Goal: Complete application form

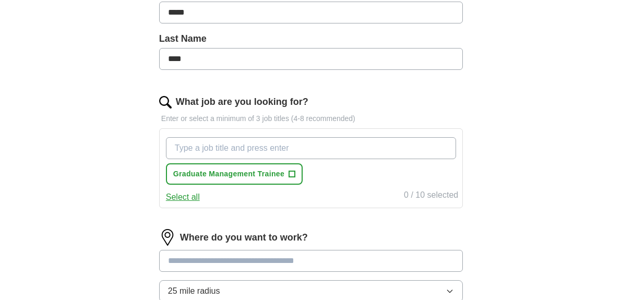
scroll to position [347, 0]
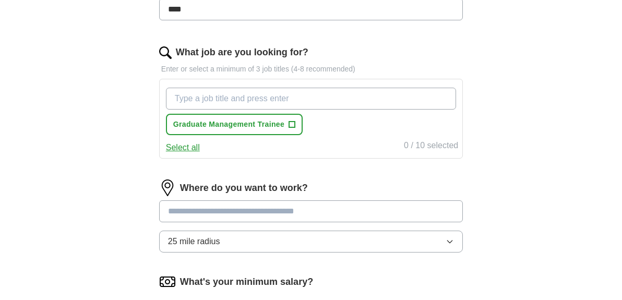
click at [192, 148] on button "Select all" at bounding box center [183, 147] width 34 height 13
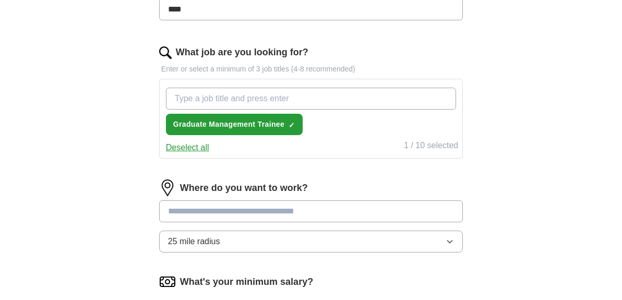
click at [192, 148] on button "Deselect all" at bounding box center [187, 147] width 43 height 13
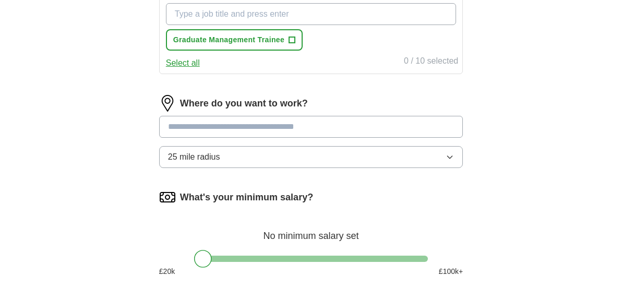
scroll to position [433, 0]
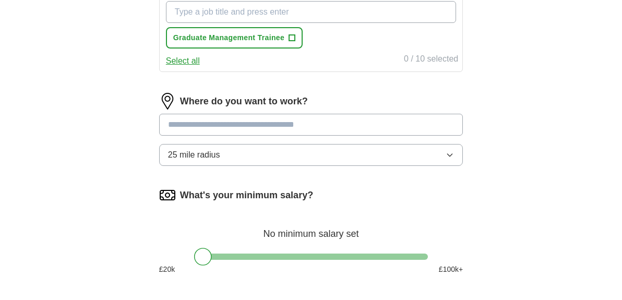
click at [233, 160] on button "25 mile radius" at bounding box center [311, 155] width 304 height 22
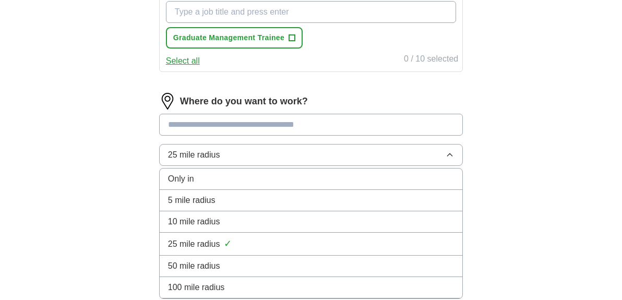
click at [231, 206] on div "5 mile radius" at bounding box center [311, 200] width 286 height 13
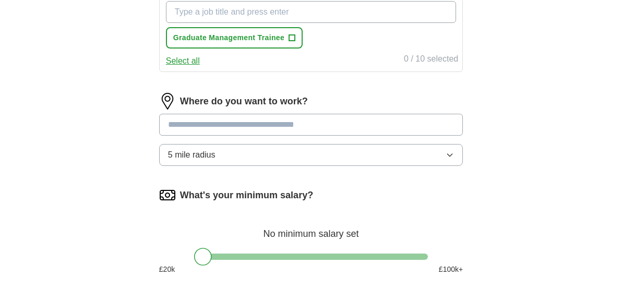
click at [225, 135] on input at bounding box center [311, 125] width 304 height 22
type input "***"
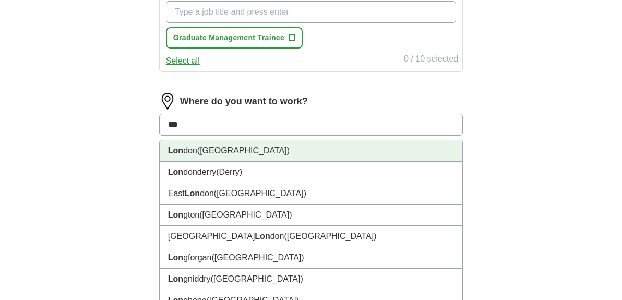
click at [225, 146] on li "Lon don ([GEOGRAPHIC_DATA])" at bounding box center [311, 150] width 303 height 21
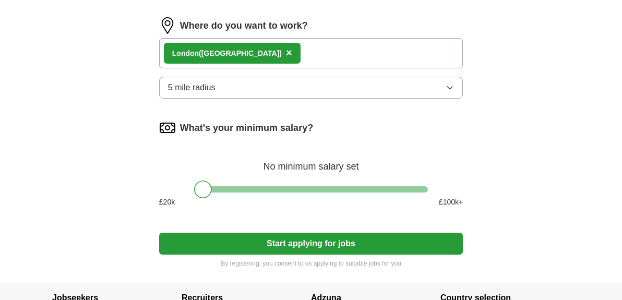
scroll to position [510, 0]
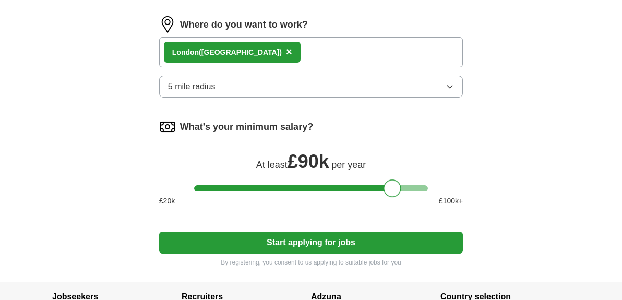
click at [391, 188] on div at bounding box center [311, 188] width 234 height 6
drag, startPoint x: 394, startPoint y: 188, endPoint x: 232, endPoint y: 192, distance: 162.3
click at [232, 192] on div at bounding box center [230, 189] width 18 height 18
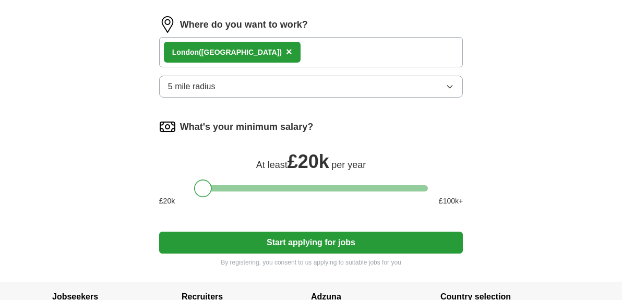
drag, startPoint x: 230, startPoint y: 192, endPoint x: 204, endPoint y: 191, distance: 26.1
click at [204, 191] on div at bounding box center [203, 189] width 18 height 18
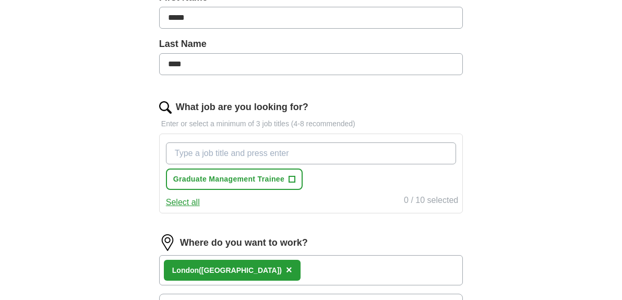
scroll to position [291, 0]
click at [240, 154] on input "What job are you looking for?" at bounding box center [311, 154] width 290 height 22
type input "sales"
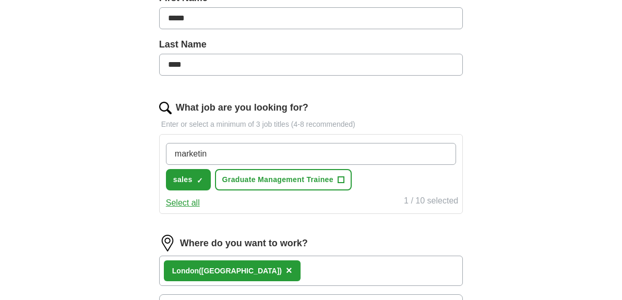
type input "marketing"
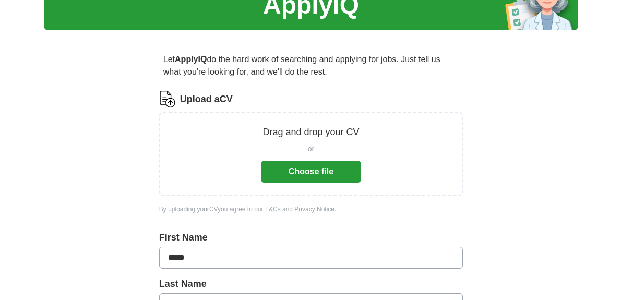
scroll to position [33, 0]
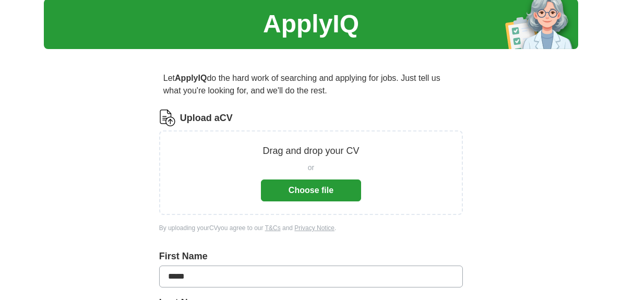
click at [296, 195] on button "Choose file" at bounding box center [311, 191] width 100 height 22
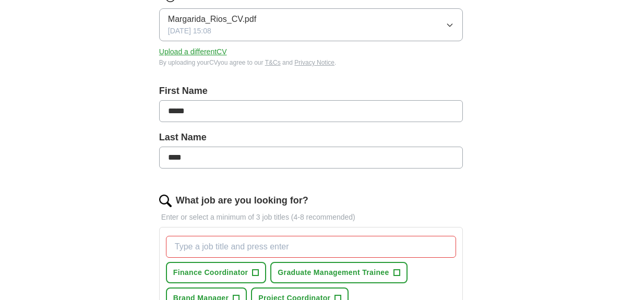
scroll to position [316, 0]
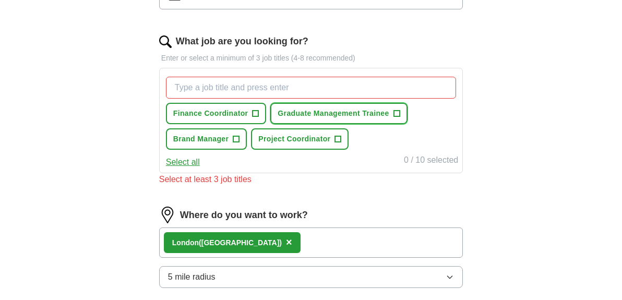
click at [337, 110] on span "Graduate Management Trainee" at bounding box center [333, 113] width 111 height 11
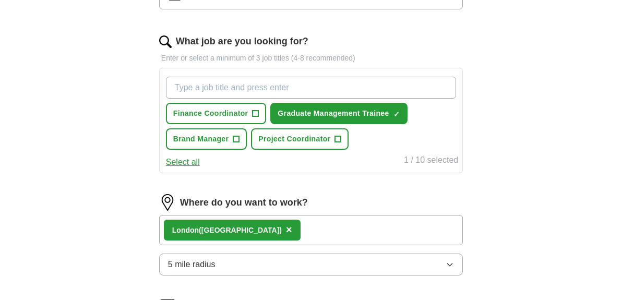
click at [236, 84] on input "What job are you looking for?" at bounding box center [311, 88] width 290 height 22
type input "intern"
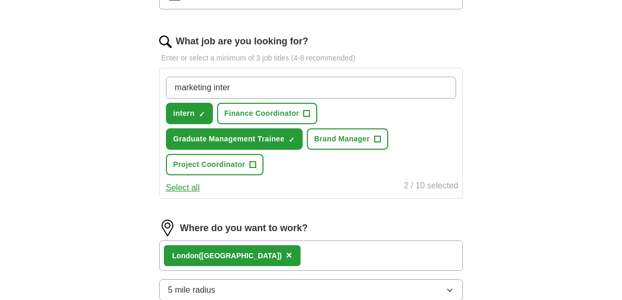
type input "marketing intern"
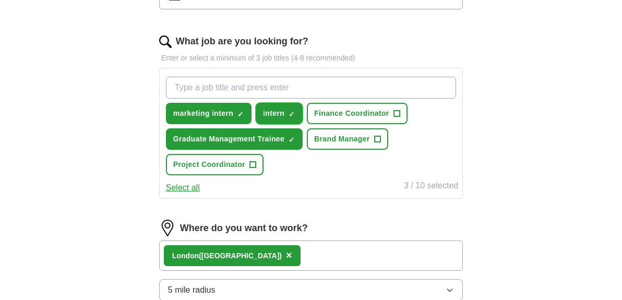
click at [296, 117] on button "intern ✓ ×" at bounding box center [279, 113] width 47 height 21
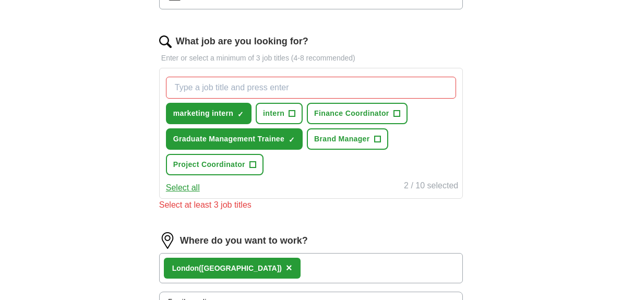
click at [268, 87] on input "What job are you looking for?" at bounding box center [311, 88] width 290 height 22
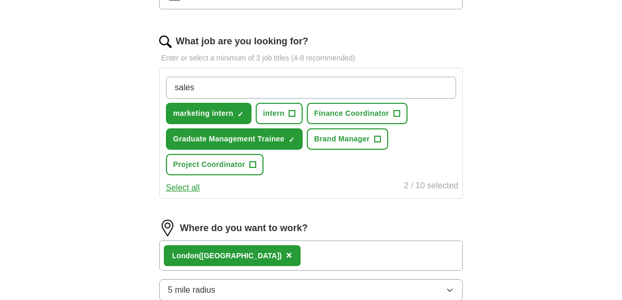
type input "sales"
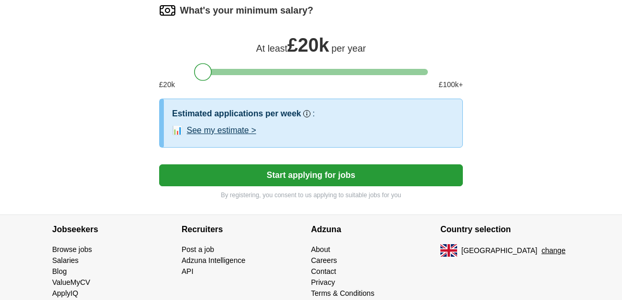
click at [308, 175] on button "Start applying for jobs" at bounding box center [311, 175] width 304 height 22
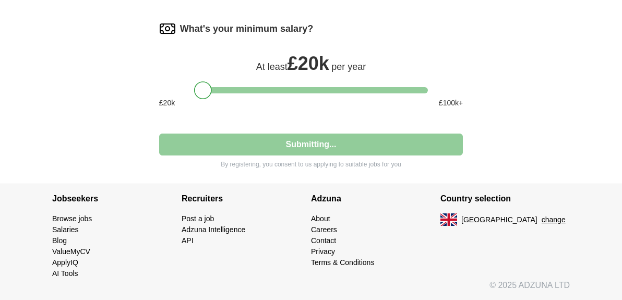
scroll to position [636, 0]
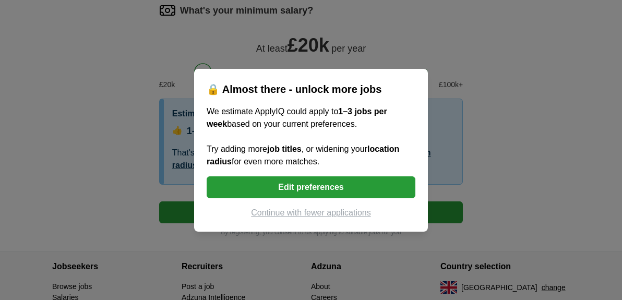
click at [326, 190] on button "Edit preferences" at bounding box center [311, 187] width 209 height 22
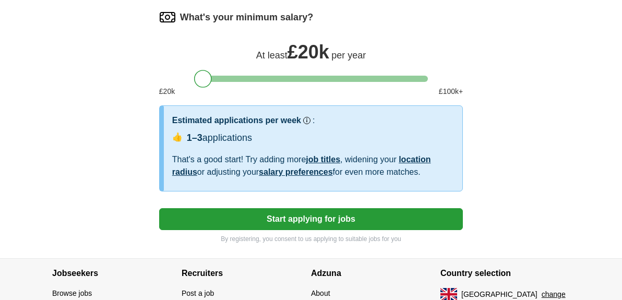
scroll to position [630, 0]
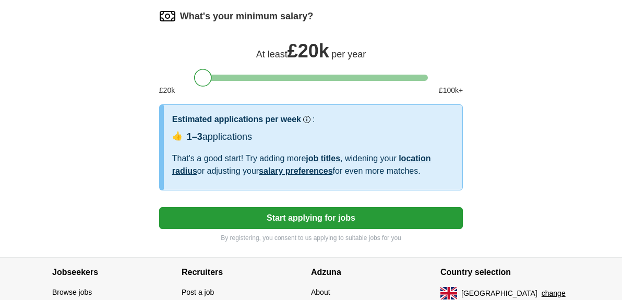
click at [326, 219] on button "Start applying for jobs" at bounding box center [311, 218] width 304 height 22
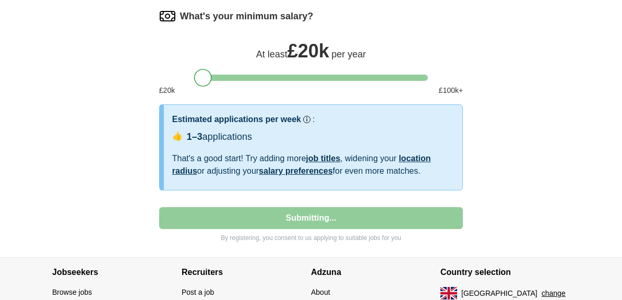
select select "**"
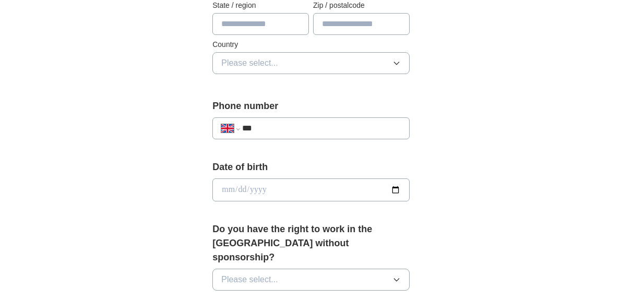
scroll to position [341, 0]
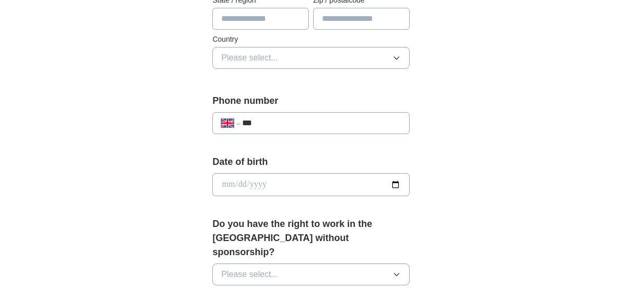
click at [303, 128] on input "***" at bounding box center [321, 123] width 159 height 13
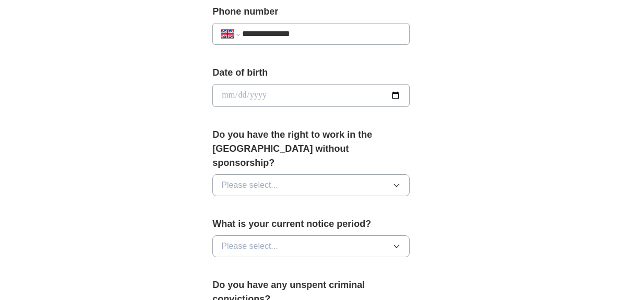
scroll to position [431, 0]
type input "**********"
click at [291, 174] on button "Please select..." at bounding box center [310, 185] width 197 height 22
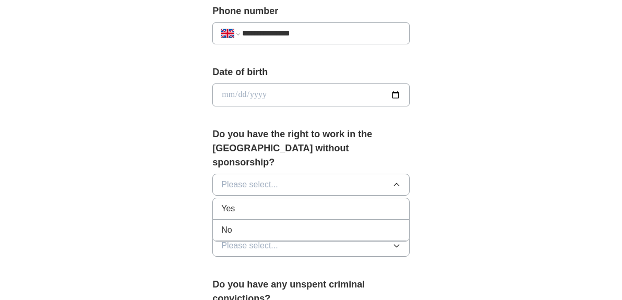
click at [284, 202] on div "Yes" at bounding box center [311, 208] width 180 height 13
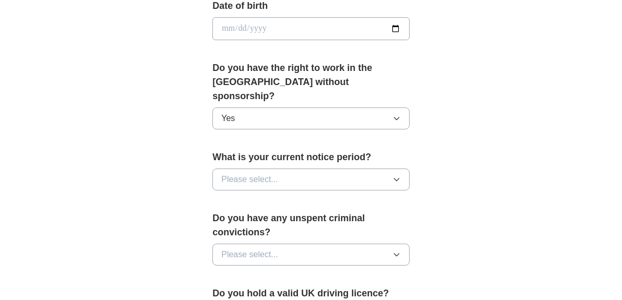
click at [284, 169] on button "Please select..." at bounding box center [310, 180] width 197 height 22
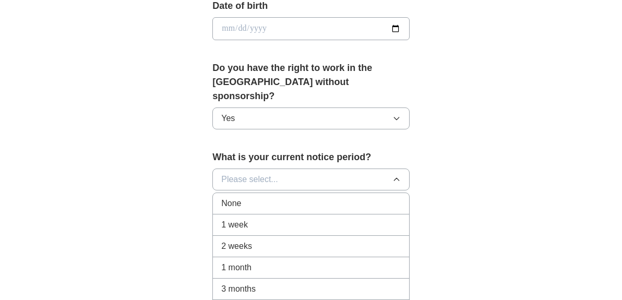
click at [276, 219] on div "1 week" at bounding box center [311, 225] width 180 height 13
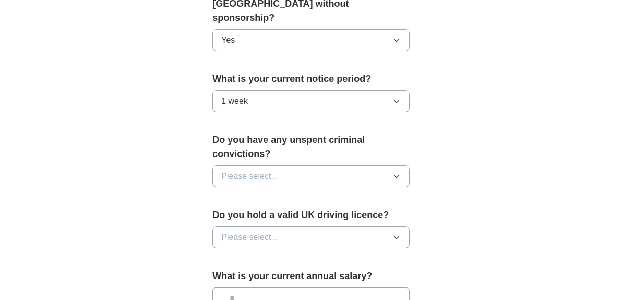
scroll to position [577, 0]
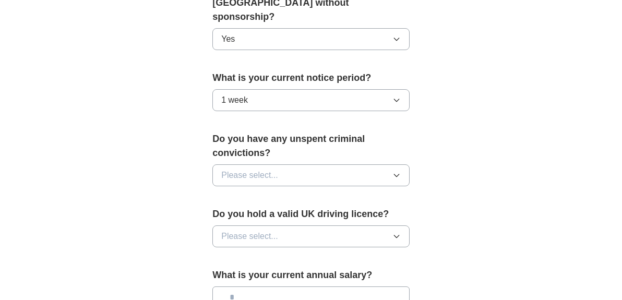
click at [278, 164] on button "Please select..." at bounding box center [310, 175] width 197 height 22
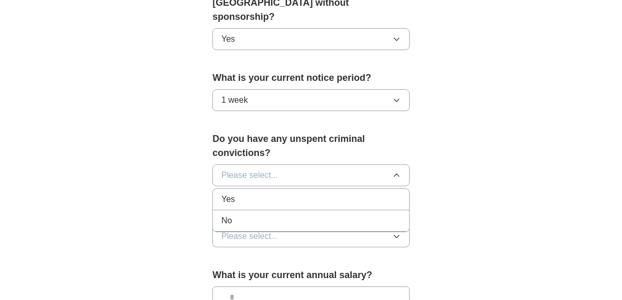
click at [275, 214] on div "No" at bounding box center [311, 220] width 180 height 13
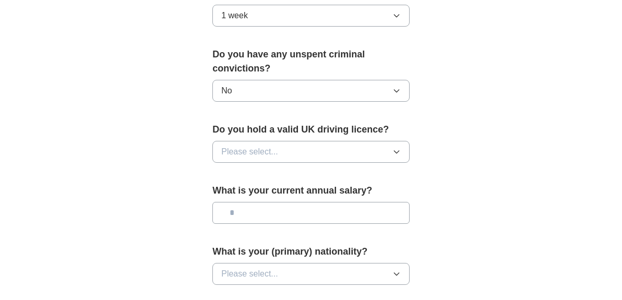
scroll to position [662, 0]
click at [282, 142] on button "Please select..." at bounding box center [310, 151] width 197 height 22
click at [282, 190] on div "No" at bounding box center [311, 196] width 180 height 13
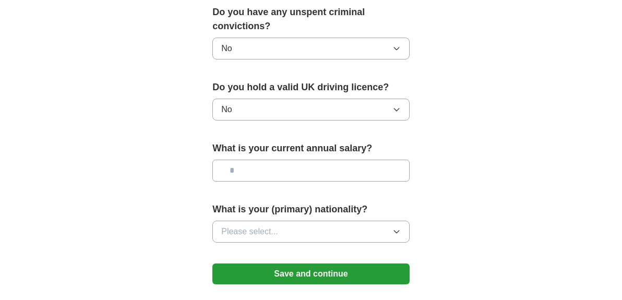
scroll to position [723, 0]
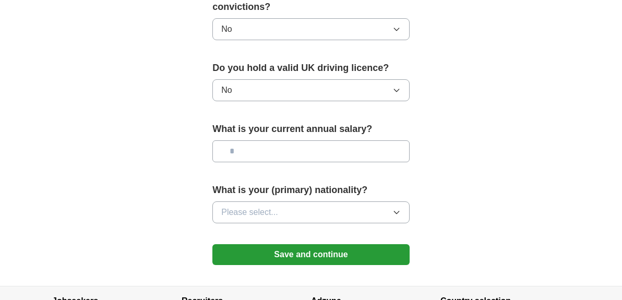
click at [279, 141] on input "text" at bounding box center [310, 151] width 197 height 22
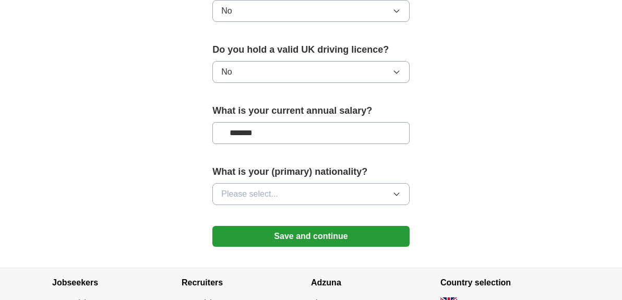
scroll to position [745, 0]
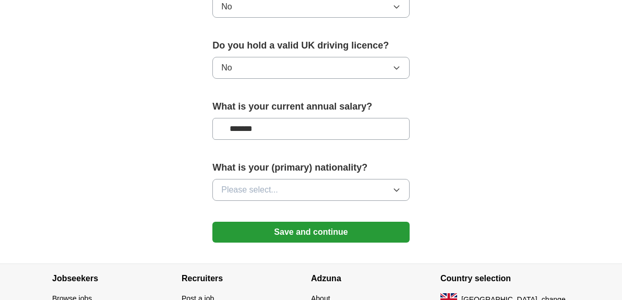
type input "*******"
click at [279, 179] on button "Please select..." at bounding box center [310, 190] width 197 height 22
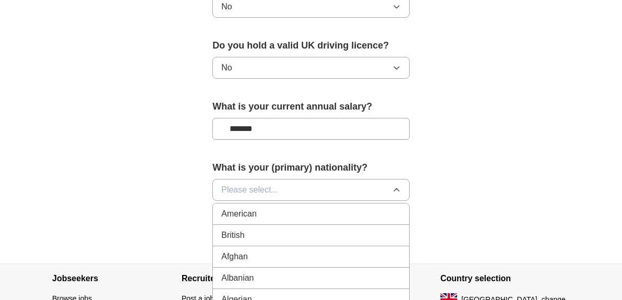
click at [263, 184] on span "Please select..." at bounding box center [249, 190] width 57 height 13
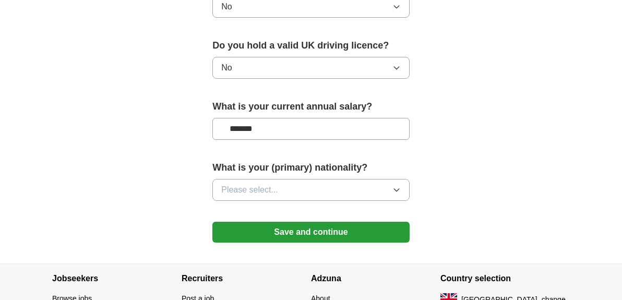
click at [263, 184] on span "Please select..." at bounding box center [249, 190] width 57 height 13
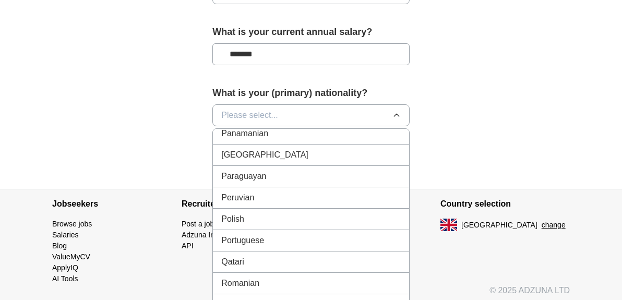
scroll to position [2922, 0]
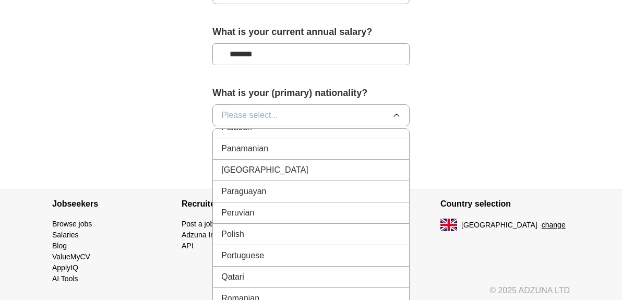
click at [266, 249] on div "Portuguese" at bounding box center [311, 255] width 180 height 13
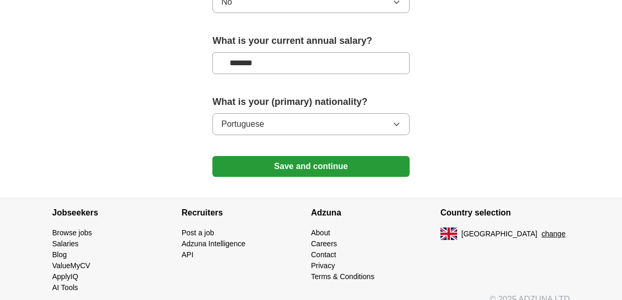
click at [295, 157] on button "Save and continue" at bounding box center [310, 166] width 197 height 21
